Goal: Task Accomplishment & Management: Use online tool/utility

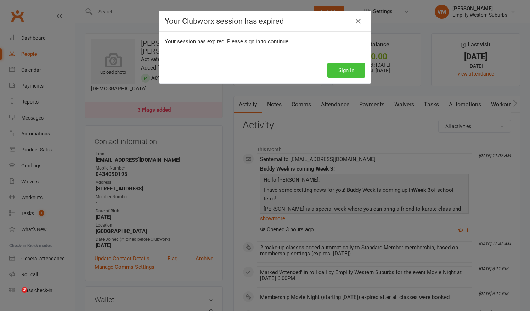
click at [353, 69] on button "Sign In" at bounding box center [347, 70] width 38 height 15
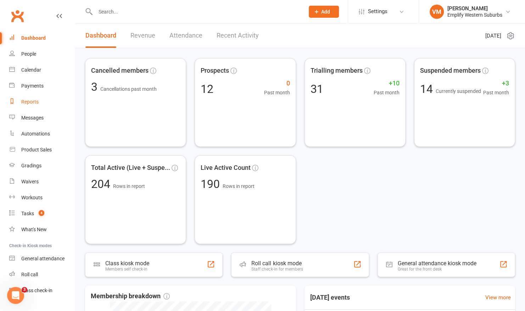
click at [39, 106] on link "Reports" at bounding box center [42, 102] width 66 height 16
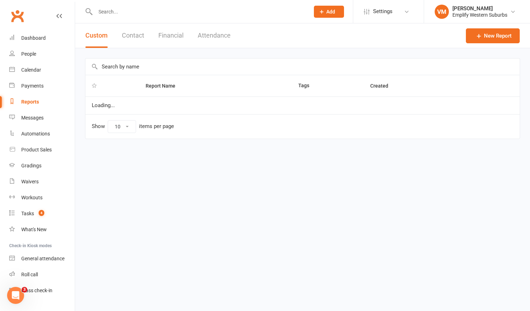
select select "50"
click at [211, 26] on button "Attendance" at bounding box center [214, 35] width 33 height 24
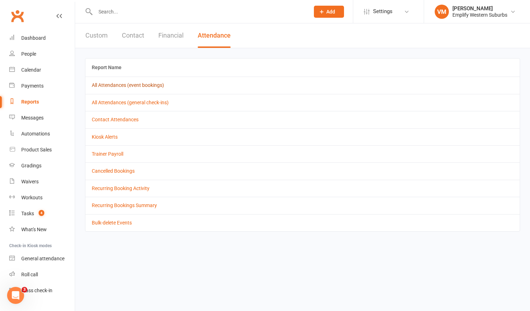
click at [119, 86] on link "All Attendances (event bookings)" at bounding box center [128, 85] width 72 height 6
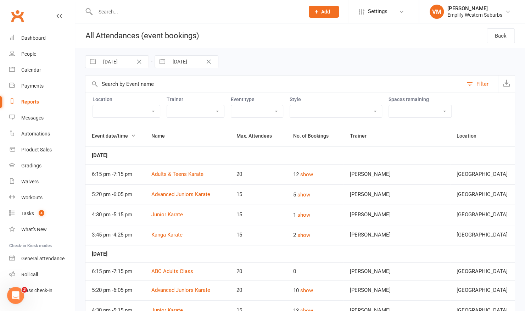
click at [109, 61] on input "[DATE]" at bounding box center [123, 62] width 49 height 12
select select "7"
select select "2025"
select select "8"
select select "2025"
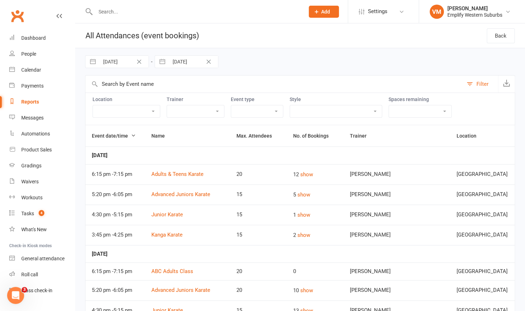
select select "9"
select select "2025"
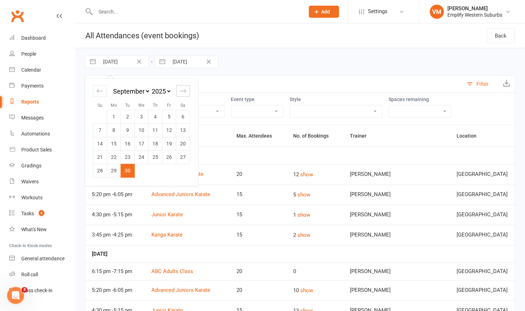
click at [185, 94] on icon "Move forward to switch to the next month." at bounding box center [183, 91] width 7 height 7
select select "10"
select select "2025"
click at [114, 140] on td "13" at bounding box center [114, 143] width 14 height 13
type input "[DATE]"
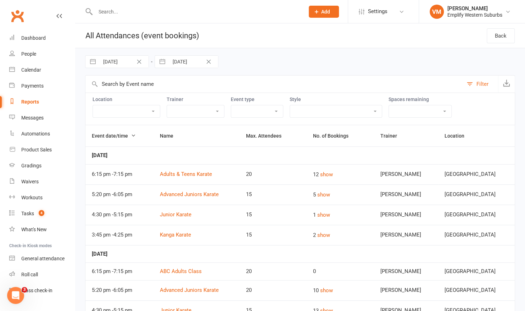
click at [184, 63] on input "[DATE]" at bounding box center [193, 62] width 49 height 12
select select "8"
select select "2025"
select select "9"
select select "2025"
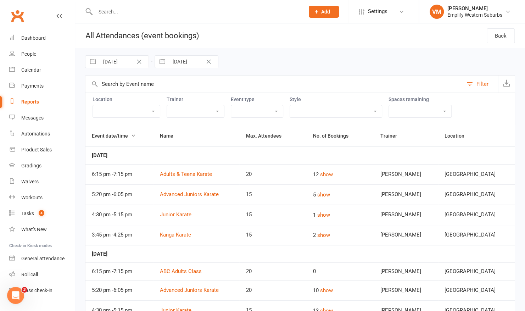
select select "10"
select select "2025"
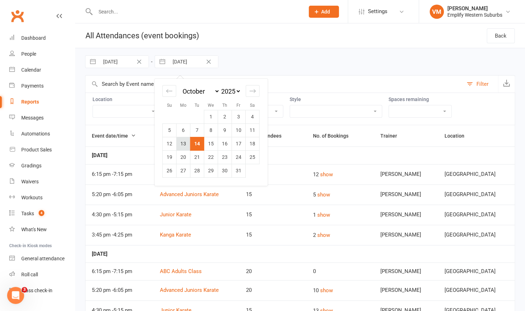
click at [186, 141] on td "13" at bounding box center [184, 143] width 14 height 13
type input "[DATE]"
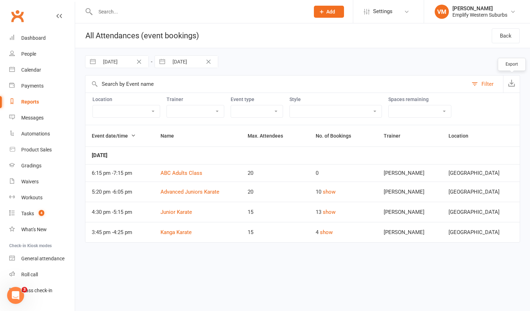
click at [511, 86] on button "button" at bounding box center [511, 83] width 17 height 17
click at [32, 38] on div "Dashboard" at bounding box center [33, 38] width 24 height 6
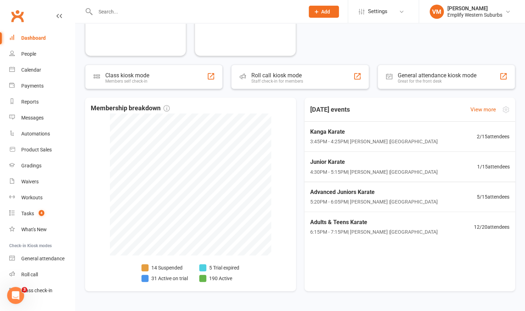
scroll to position [205, 0]
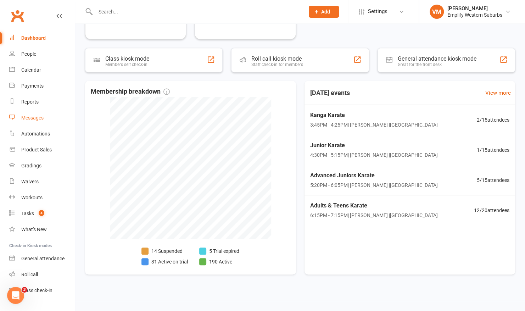
click at [29, 119] on div "Messages" at bounding box center [32, 118] width 22 height 6
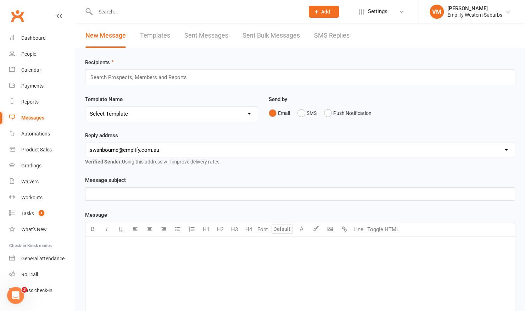
click at [150, 31] on link "Templates" at bounding box center [155, 35] width 30 height 24
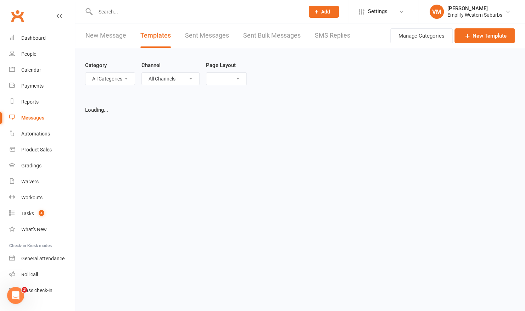
select select "grid"
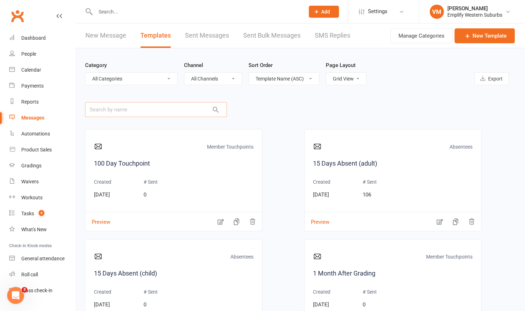
click at [152, 110] on input "text" at bounding box center [156, 109] width 142 height 15
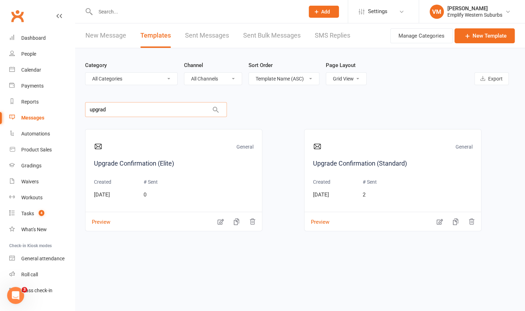
type input "upgrad"
click at [255, 263] on section "General Upgrade Confirmation (Elite) Created [DATE] # Sent 0 Preview General Up…" at bounding box center [300, 245] width 430 height 249
click at [190, 110] on input "upgrad" at bounding box center [156, 109] width 142 height 15
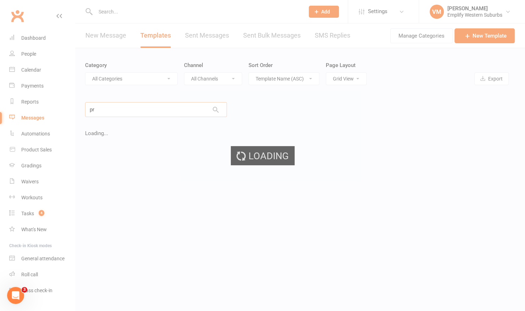
type input "p"
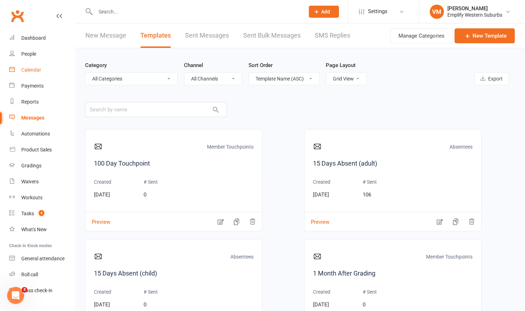
click at [44, 71] on link "Calendar" at bounding box center [42, 70] width 66 height 16
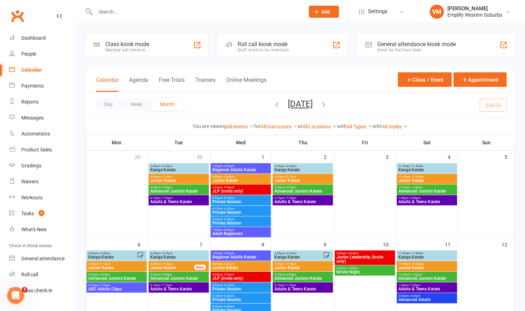
scroll to position [107, 0]
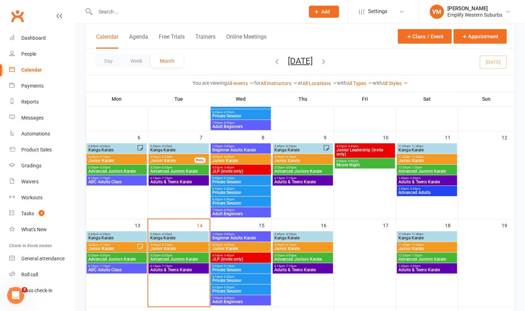
click at [122, 244] on span "4:30pm - 5:15pm" at bounding box center [112, 244] width 49 height 3
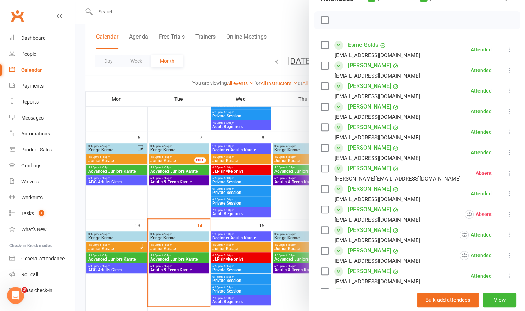
scroll to position [0, 0]
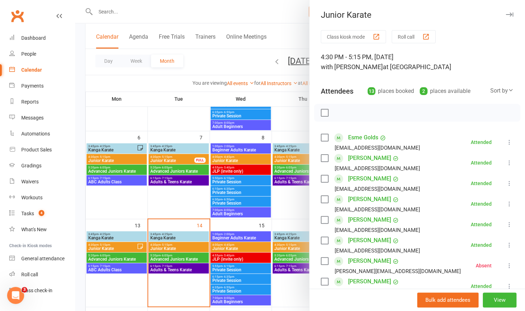
click at [413, 36] on button "Roll call" at bounding box center [414, 36] width 44 height 13
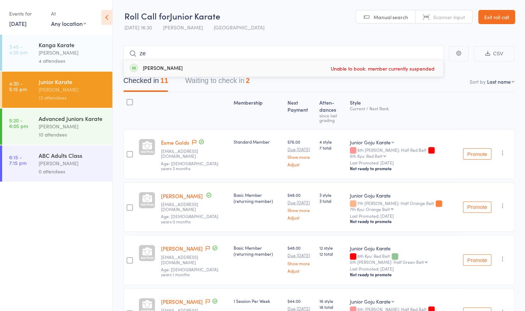
type input "z"
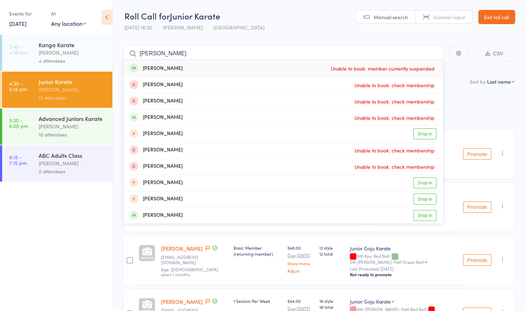
type input "william"
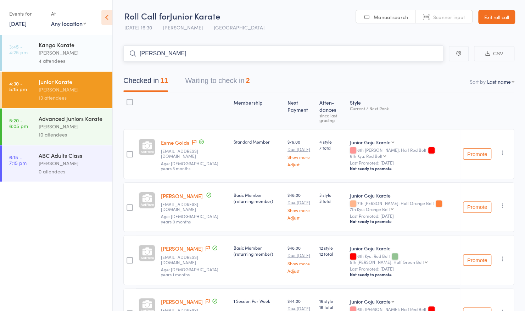
click at [223, 53] on input "william" at bounding box center [283, 53] width 320 height 16
click at [110, 20] on icon at bounding box center [106, 17] width 11 height 15
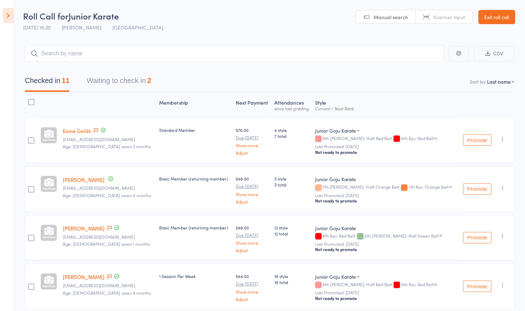
click at [490, 12] on link "Exit roll call" at bounding box center [496, 17] width 37 height 14
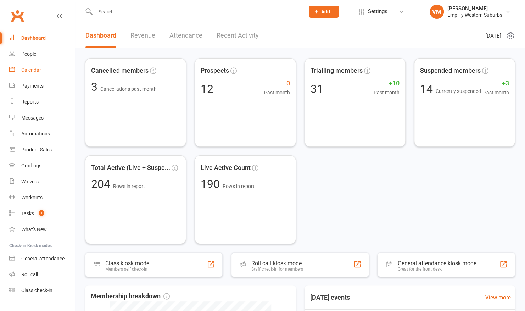
click at [32, 72] on div "Calendar" at bounding box center [31, 70] width 20 height 6
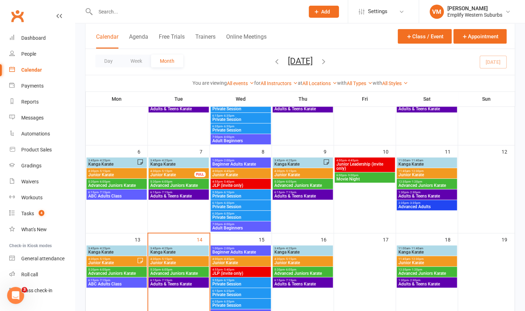
click at [140, 258] on icon at bounding box center [140, 260] width 5 height 5
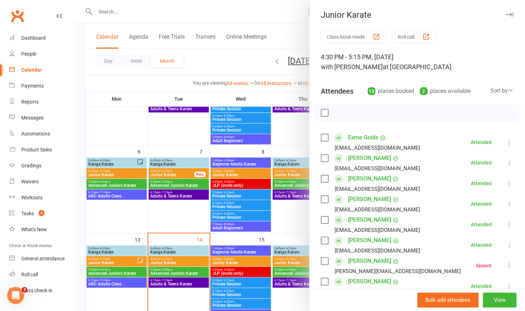
click at [382, 104] on div at bounding box center [417, 113] width 206 height 18
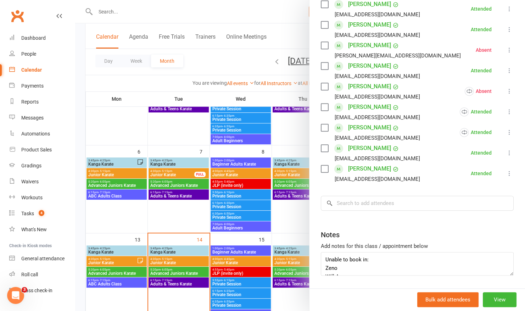
scroll to position [237, 0]
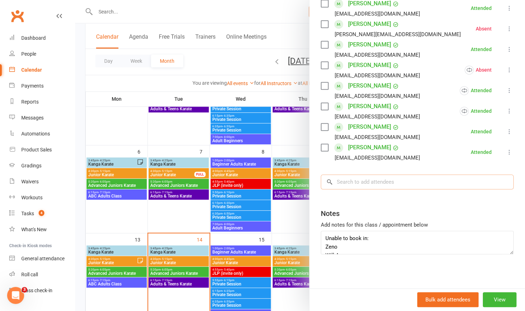
click at [383, 183] on input "search" at bounding box center [417, 181] width 193 height 15
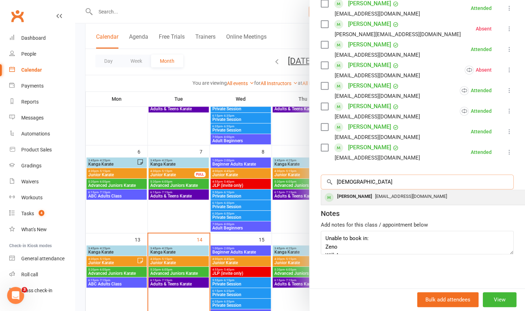
type input "zeno"
click at [364, 199] on div "Zeno Brackenridge" at bounding box center [354, 196] width 41 height 10
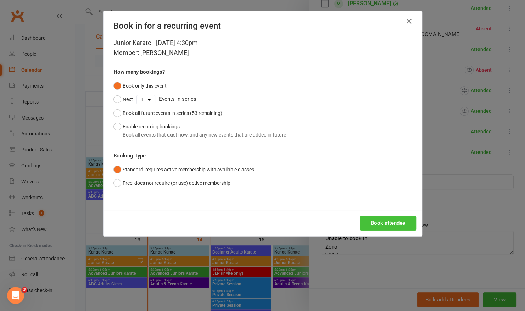
click at [373, 223] on button "Book attendee" at bounding box center [388, 223] width 56 height 15
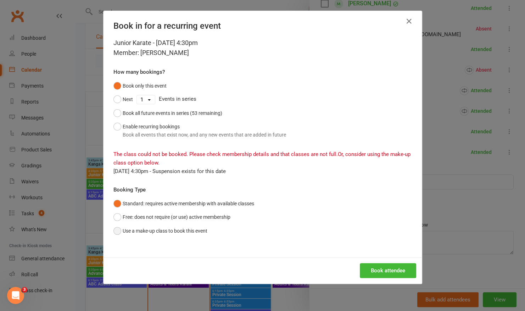
click at [116, 232] on button "Use a make-up class to book this event" at bounding box center [160, 230] width 94 height 13
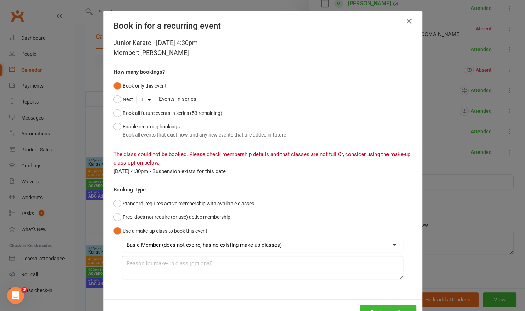
scroll to position [24, 0]
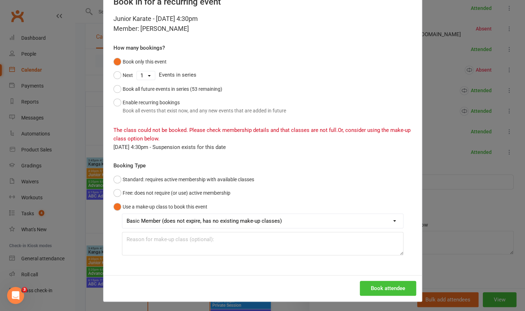
click at [379, 287] on button "Book attendee" at bounding box center [388, 288] width 56 height 15
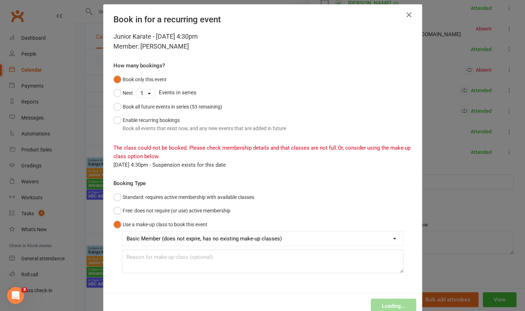
scroll to position [0, 0]
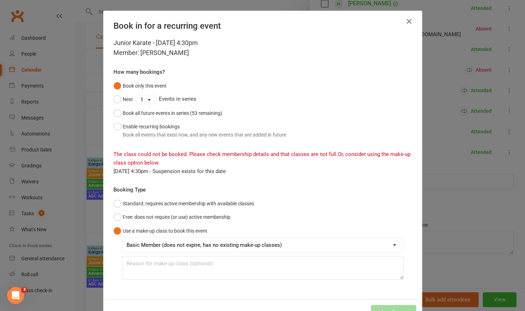
click at [407, 19] on icon "button" at bounding box center [409, 21] width 9 height 9
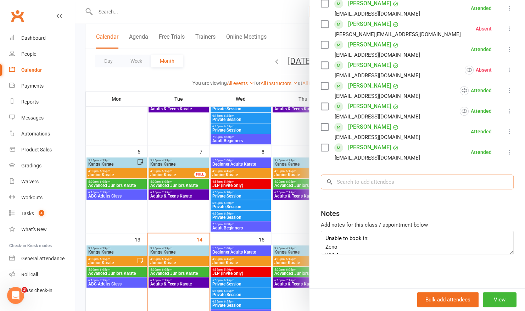
click at [381, 181] on input "search" at bounding box center [417, 181] width 193 height 15
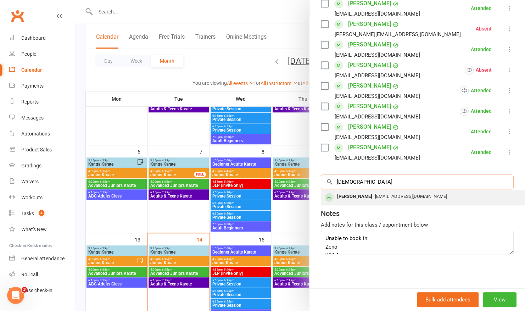
type input "zeno"
click at [365, 198] on div "Zeno Brackenridge" at bounding box center [354, 196] width 41 height 10
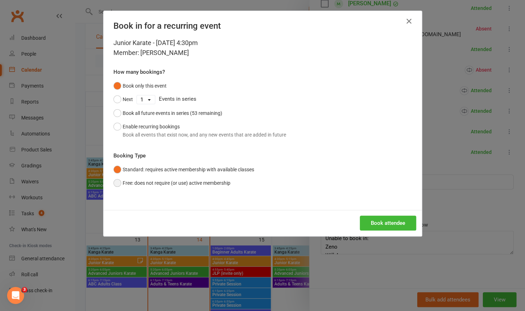
click at [118, 181] on button "Free: does not require (or use) active membership" at bounding box center [171, 182] width 117 height 13
click at [364, 223] on button "Book attendee" at bounding box center [388, 223] width 56 height 15
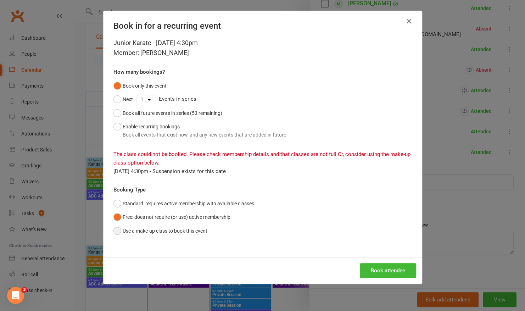
click at [113, 233] on button "Use a make-up class to book this event" at bounding box center [160, 230] width 94 height 13
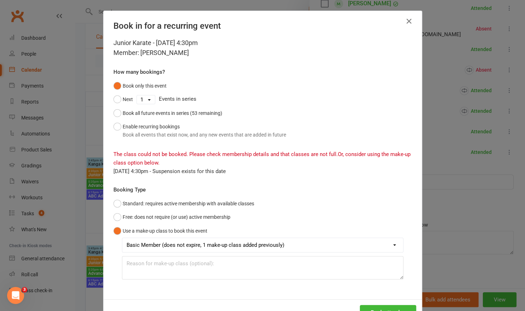
scroll to position [24, 0]
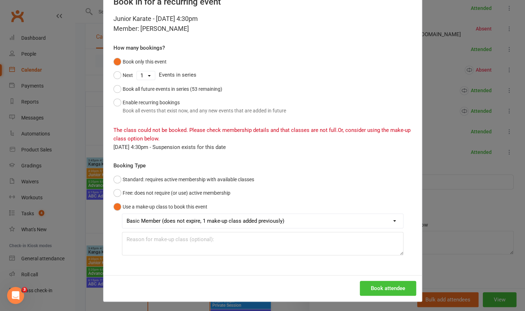
click at [382, 286] on button "Book attendee" at bounding box center [388, 288] width 56 height 15
click at [389, 220] on select "Basic Member (does not expire, 1 make-up class added previously) 5 Class Intro …" at bounding box center [262, 221] width 281 height 14
click at [391, 197] on div "Standard: requires active membership with available classes Free: does not requ…" at bounding box center [262, 214] width 298 height 83
click at [116, 191] on button "Free: does not require (or use) active membership" at bounding box center [171, 192] width 117 height 13
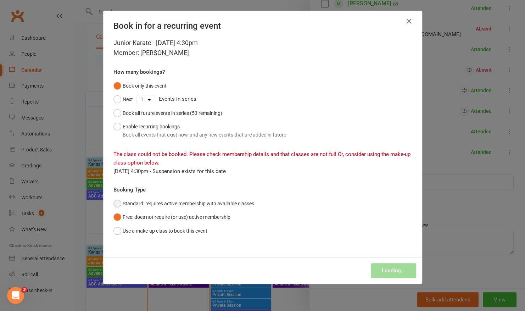
click at [150, 201] on button "Standard: requires active membership with available classes" at bounding box center [183, 203] width 141 height 13
click at [407, 18] on icon "button" at bounding box center [409, 21] width 9 height 9
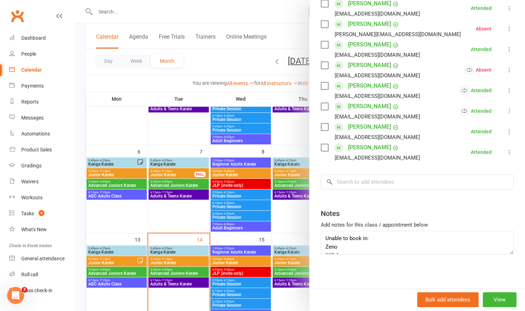
click at [83, 39] on div at bounding box center [300, 155] width 450 height 311
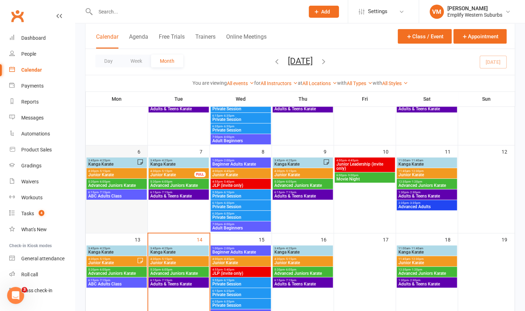
scroll to position [131, 0]
